Goal: Information Seeking & Learning: Learn about a topic

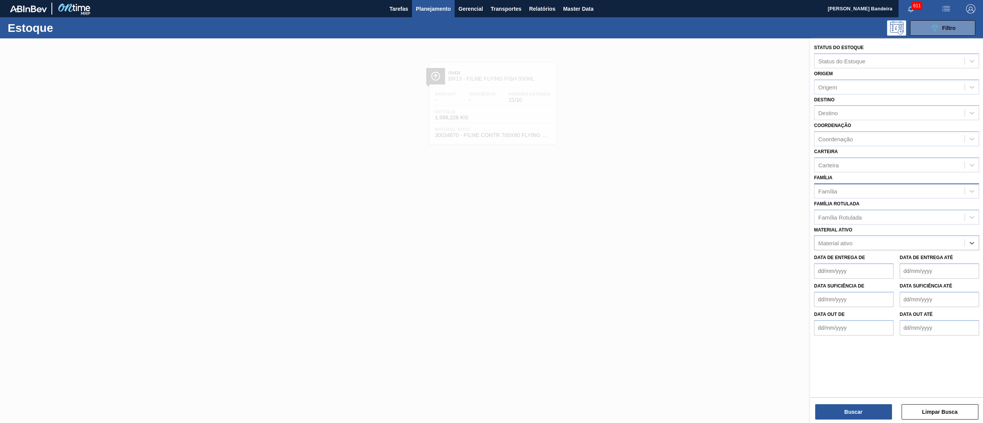
click at [843, 186] on div "Família" at bounding box center [890, 191] width 150 height 11
type input "filme dec"
click at [852, 207] on div "Filme Decorado" at bounding box center [896, 210] width 165 height 14
click at [845, 114] on div "Destino" at bounding box center [890, 113] width 150 height 11
type input "16"
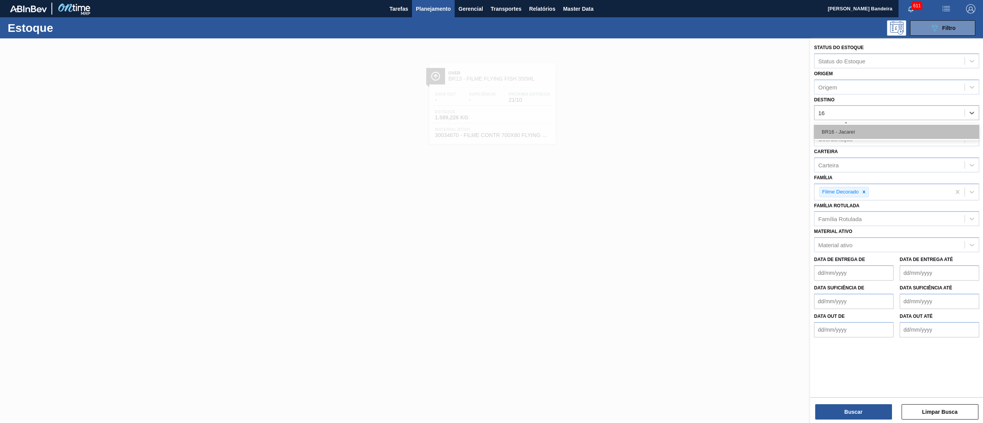
click at [846, 128] on div "BR16 - Jacareí" at bounding box center [896, 132] width 165 height 14
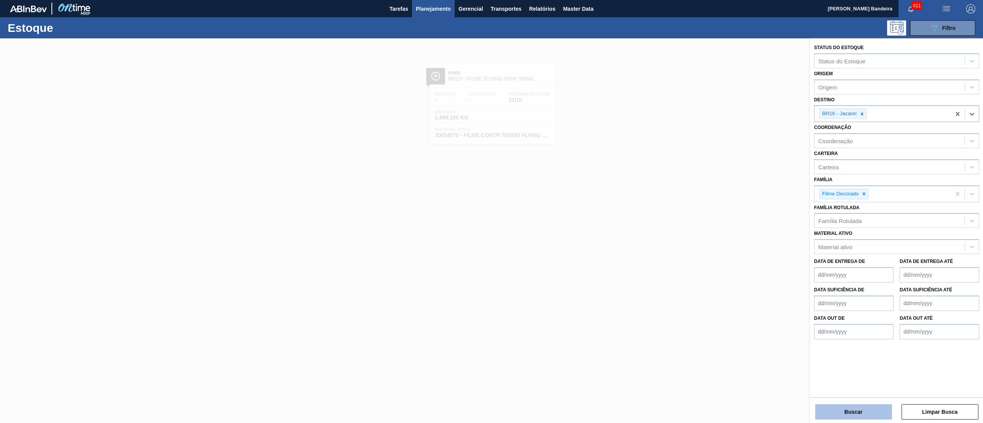
click at [848, 418] on button "Buscar" at bounding box center [853, 411] width 77 height 15
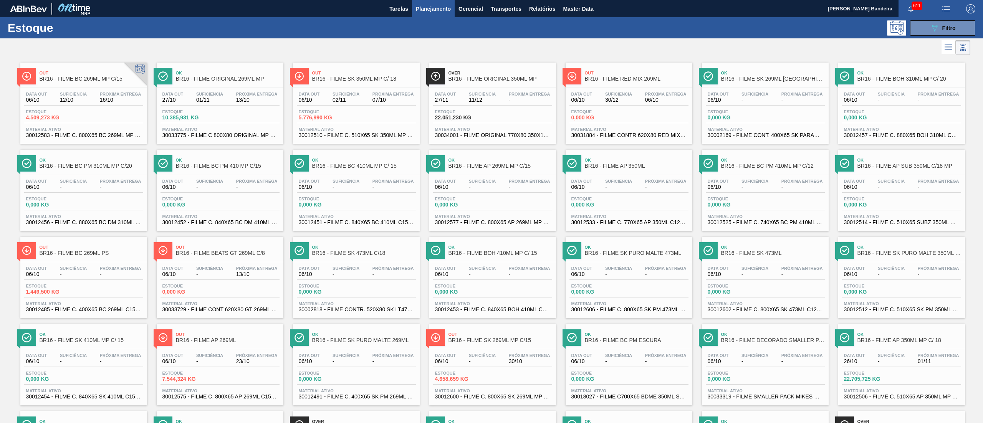
click at [649, 133] on span "30031884 - FILME CONTR 620X80 RED MIX 269ML HO" at bounding box center [629, 136] width 115 height 6
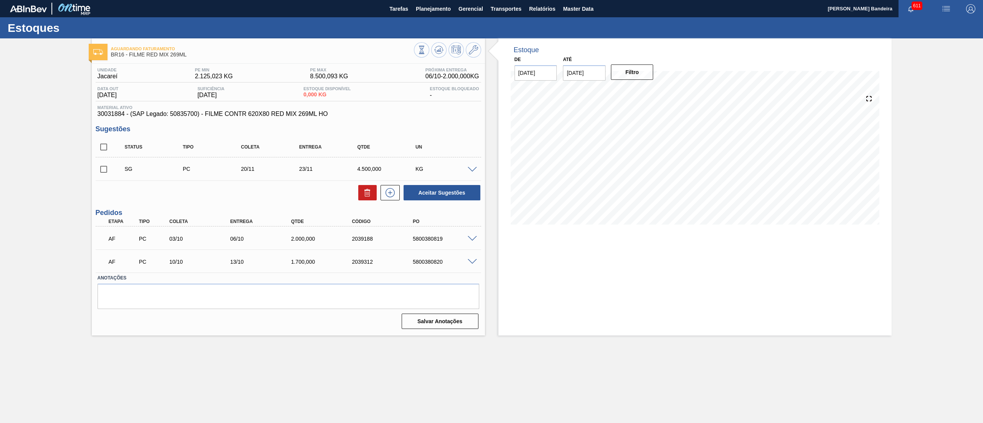
click at [100, 172] on input "checkbox" at bounding box center [104, 169] width 16 height 16
click at [367, 199] on button at bounding box center [367, 192] width 18 height 15
checkbox input "false"
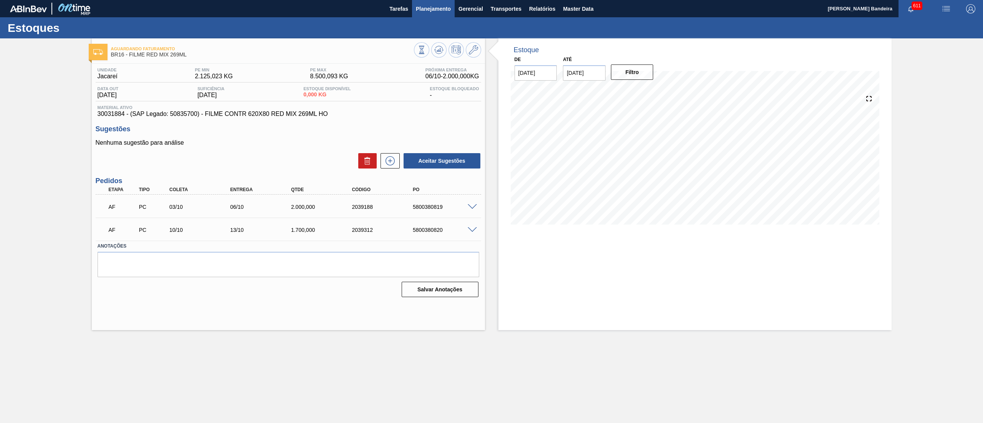
click at [424, 8] on span "Planejamento" at bounding box center [433, 8] width 35 height 9
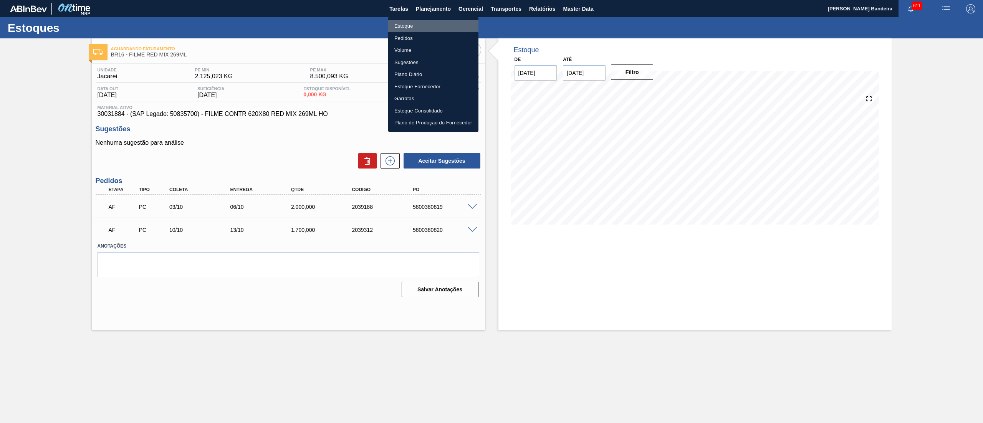
click at [424, 24] on li "Estoque" at bounding box center [433, 26] width 90 height 12
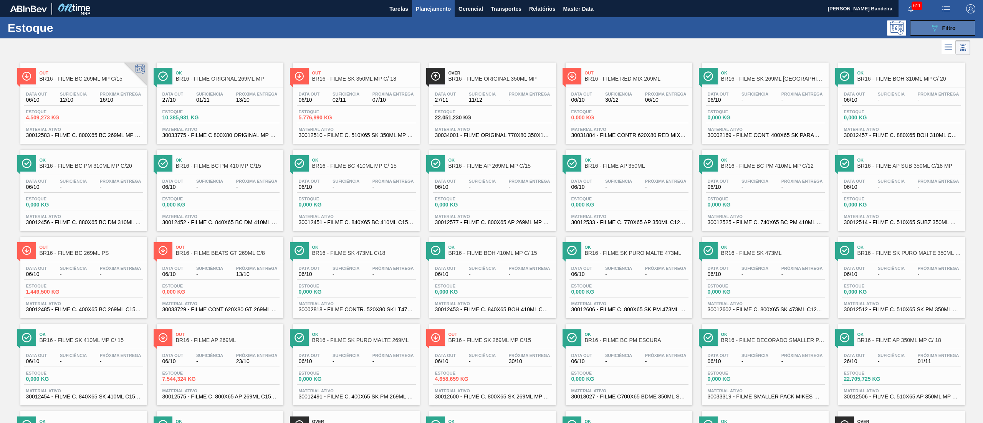
click at [933, 30] on icon at bounding box center [935, 28] width 6 height 7
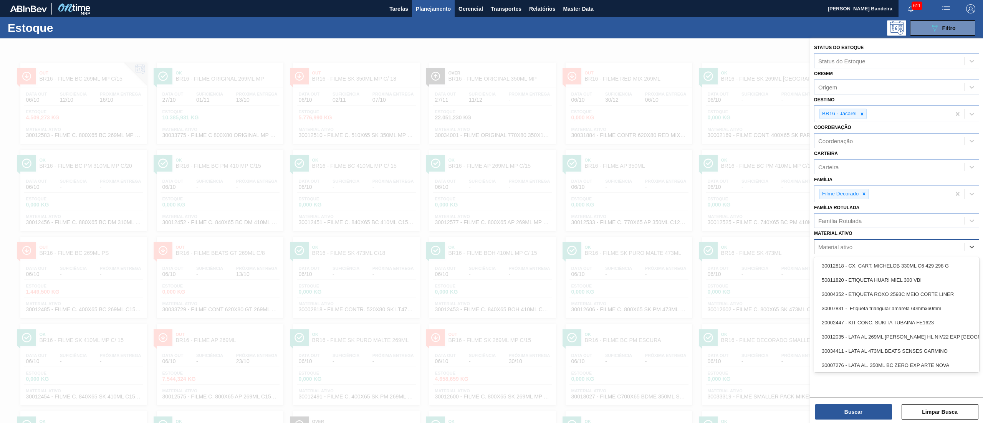
click at [859, 253] on div "Material ativo" at bounding box center [896, 246] width 165 height 15
paste ativo "30029153"
type ativo "30029153"
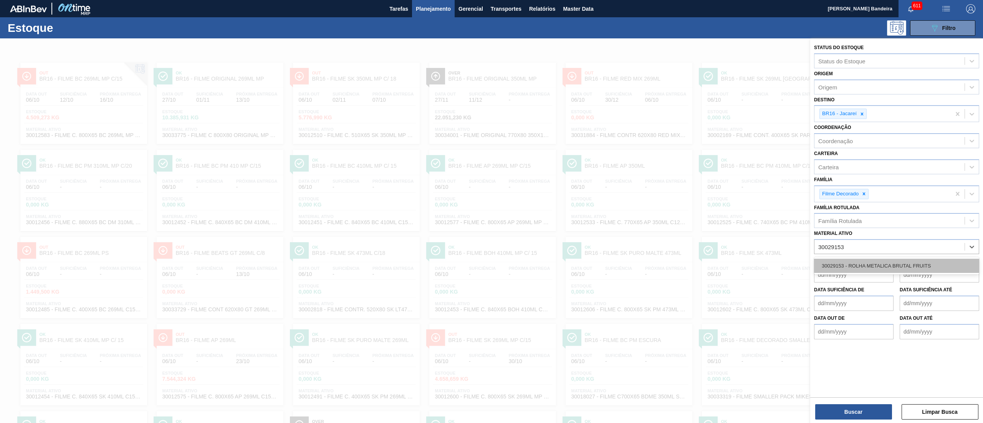
click at [863, 261] on div "30029153 - ROLHA METALICA BRUTAL FRUITS" at bounding box center [896, 266] width 165 height 14
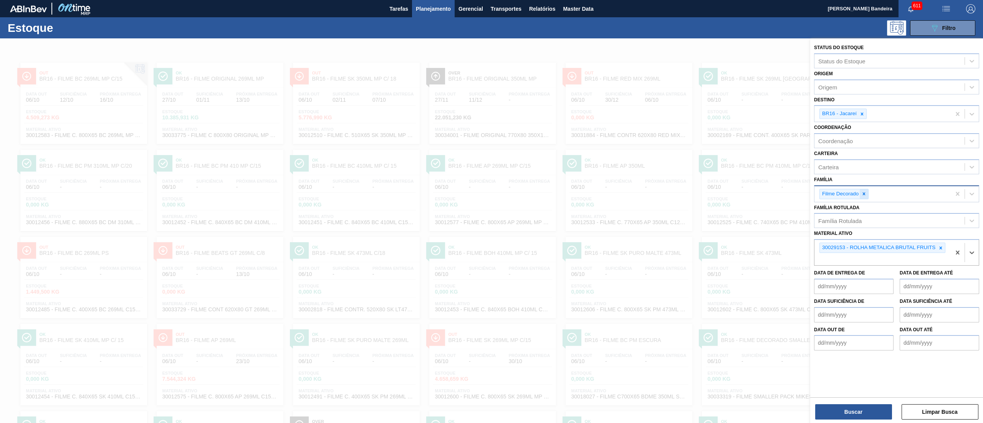
click at [863, 191] on icon at bounding box center [864, 193] width 5 height 5
click at [861, 109] on div at bounding box center [862, 114] width 8 height 10
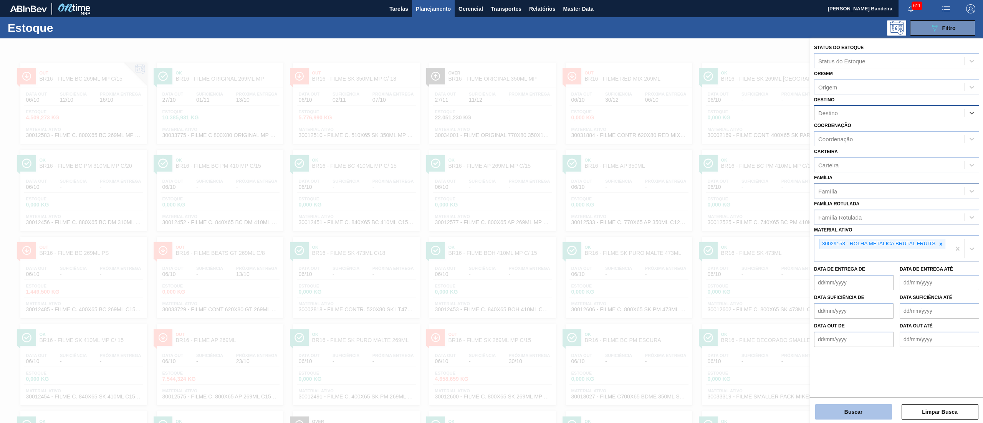
click at [856, 408] on button "Buscar" at bounding box center [853, 411] width 77 height 15
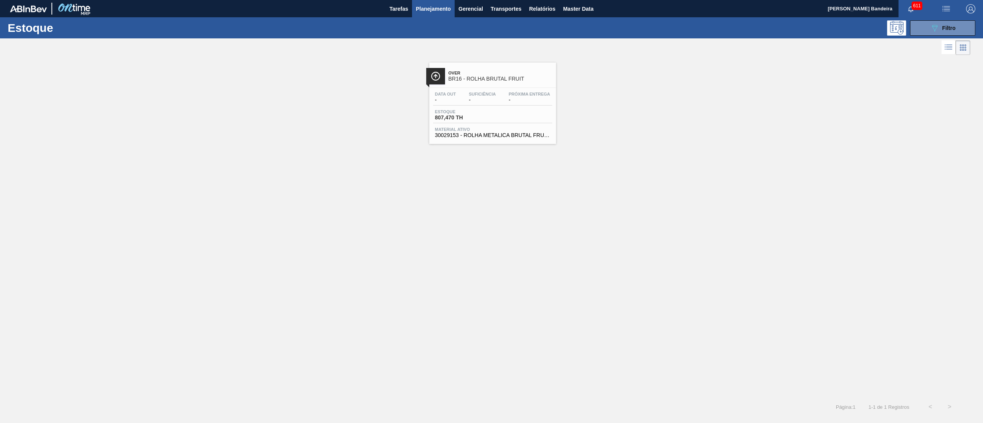
click at [521, 83] on div "Over BR16 - ROLHA BRUTAL FRUIT" at bounding box center [501, 76] width 104 height 17
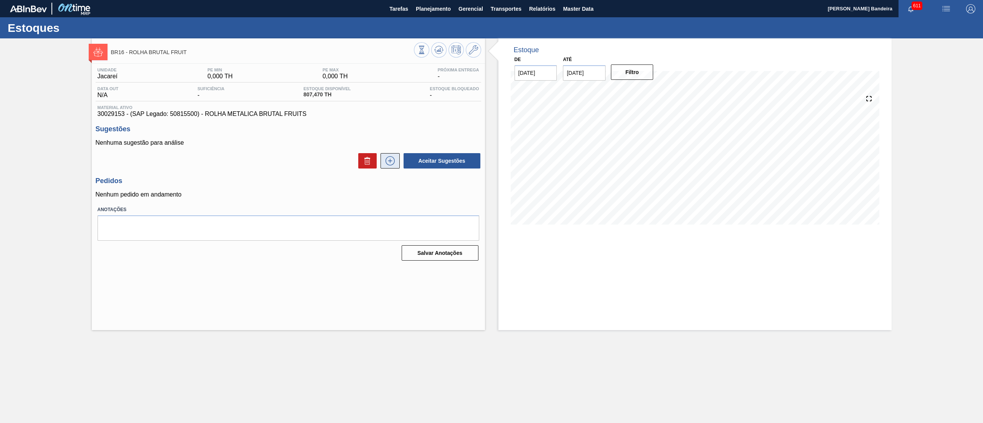
click at [388, 166] on icon at bounding box center [390, 160] width 12 height 9
